Goal: Submit feedback/report problem

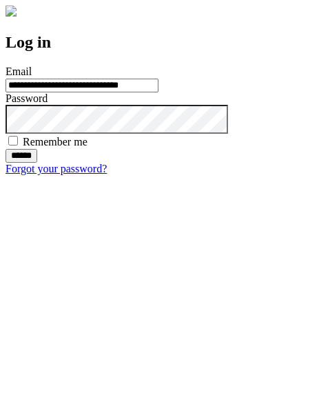
click at [37, 163] on input "******" at bounding box center [22, 156] width 32 height 14
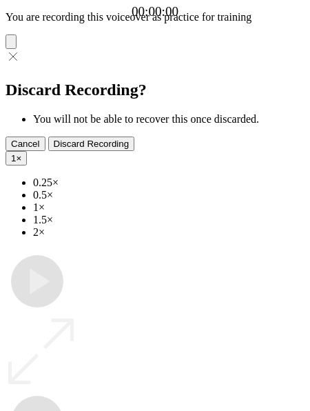
type input "**********"
